Goal: Check status: Check status

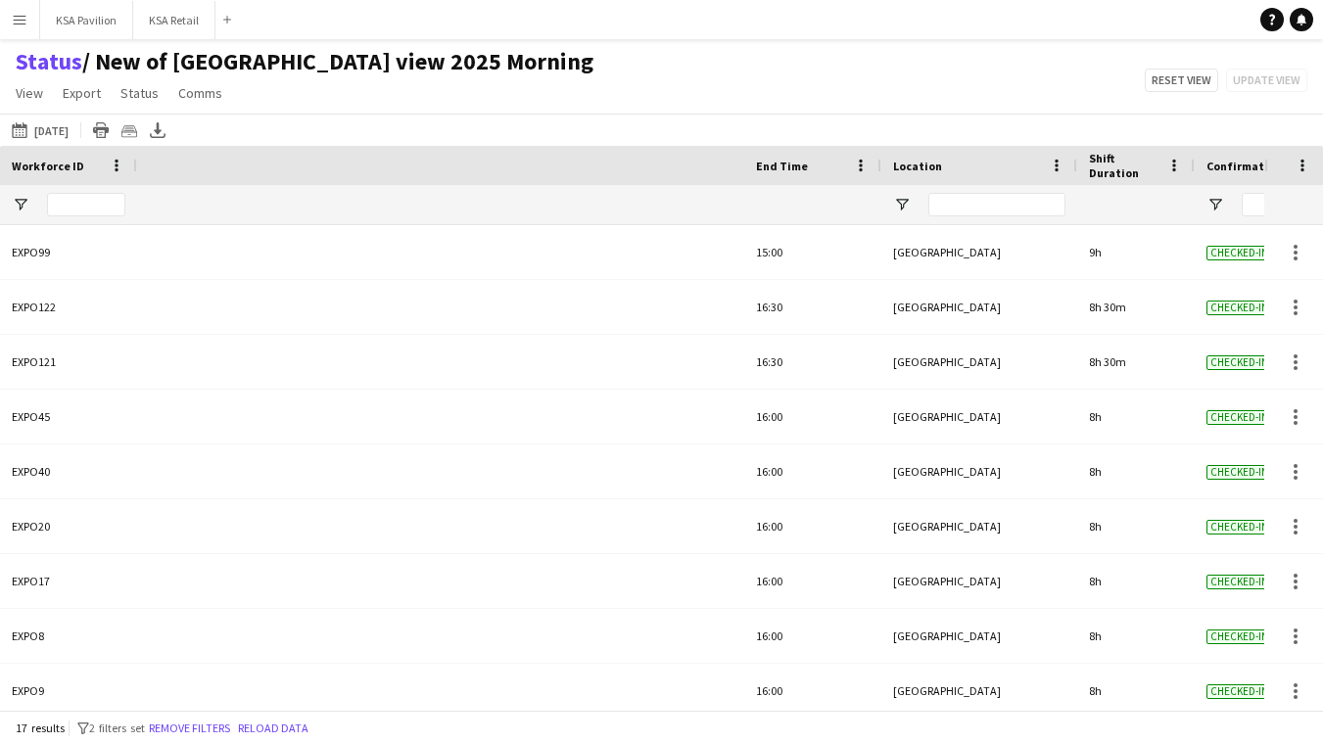
scroll to position [0, 831]
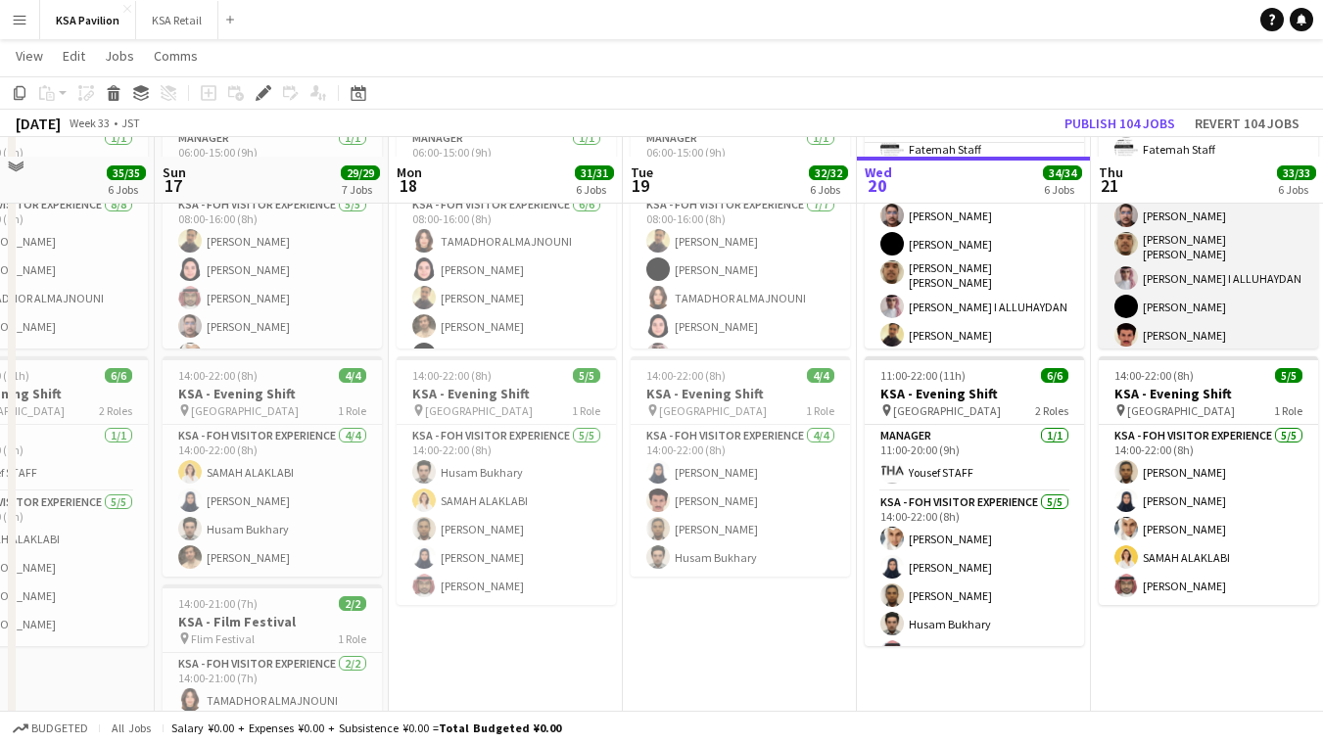
scroll to position [297, 0]
